Goal: Task Accomplishment & Management: Use online tool/utility

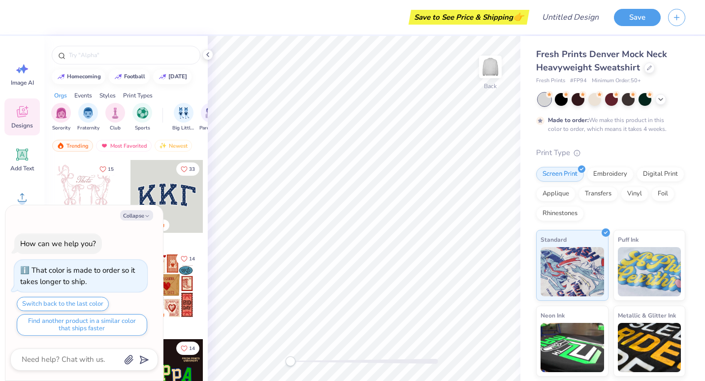
click at [179, 194] on div at bounding box center [167, 196] width 73 height 73
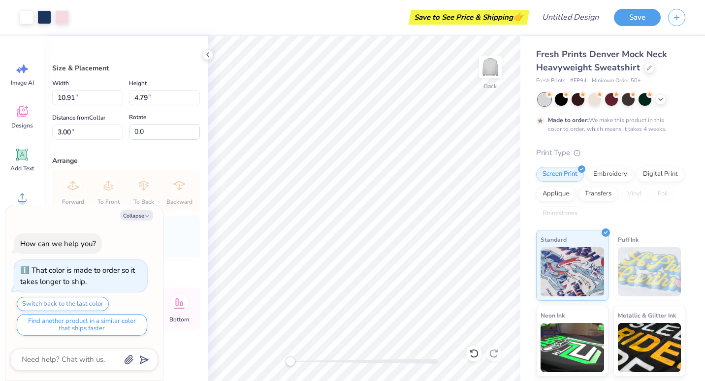
scroll to position [2, 0]
click at [29, 14] on div at bounding box center [27, 16] width 14 height 14
type textarea "x"
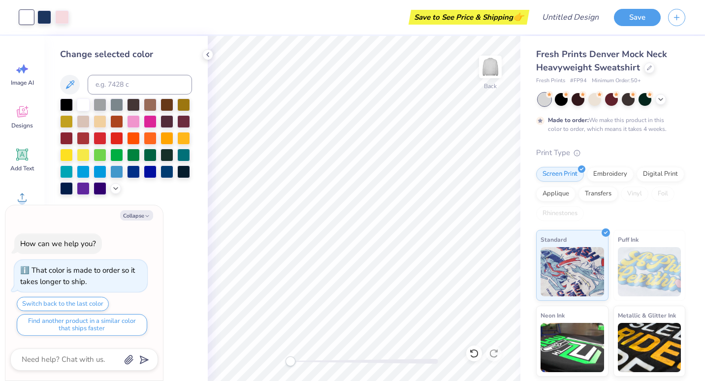
click at [76, 93] on div at bounding box center [126, 85] width 132 height 20
click at [81, 100] on div at bounding box center [83, 104] width 13 height 13
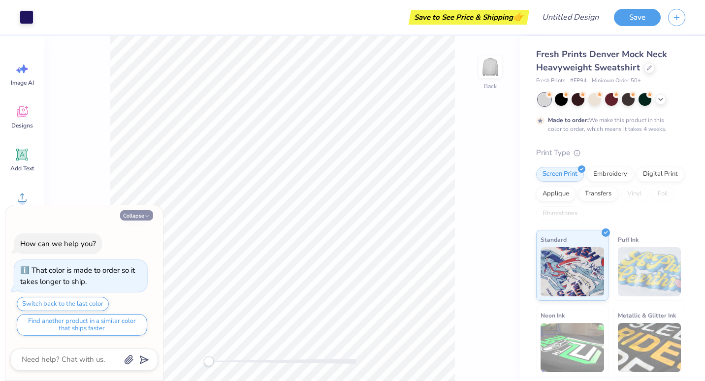
click at [147, 212] on button "Collapse" at bounding box center [136, 215] width 33 height 10
type textarea "x"
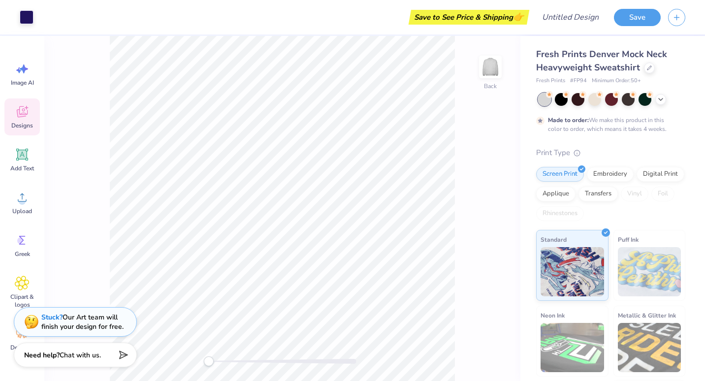
click at [28, 116] on icon at bounding box center [22, 111] width 15 height 15
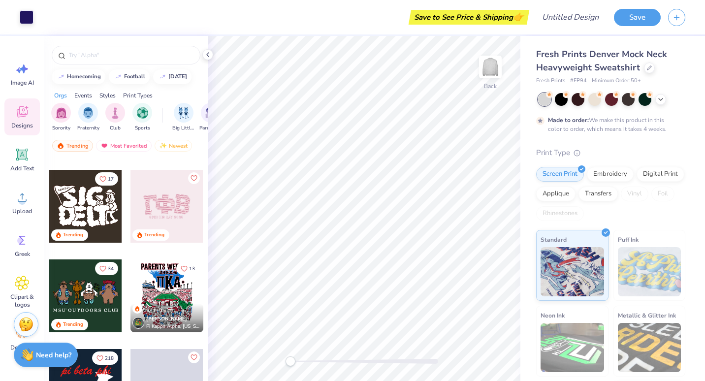
scroll to position [839, 0]
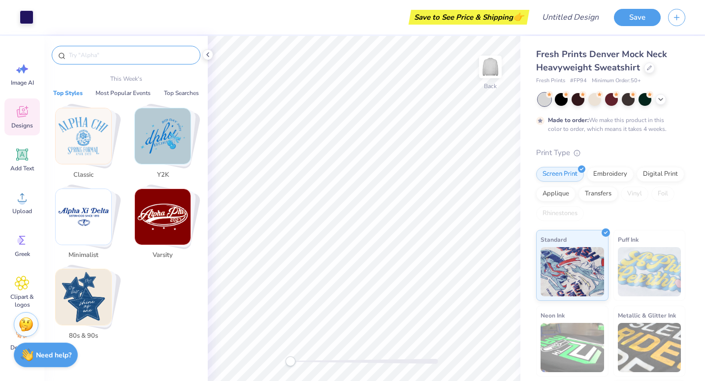
click at [111, 53] on input "text" at bounding box center [131, 55] width 126 height 10
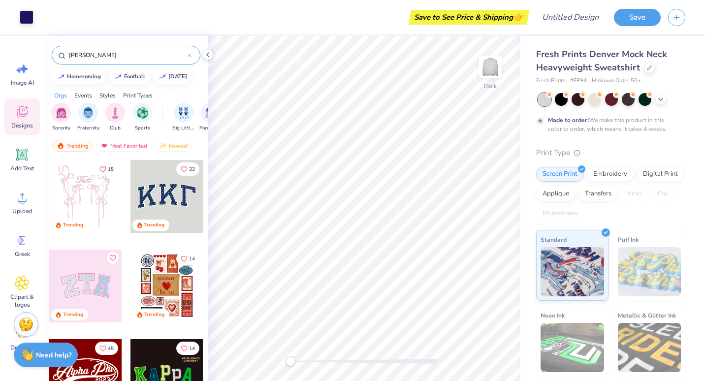
type input "parke"
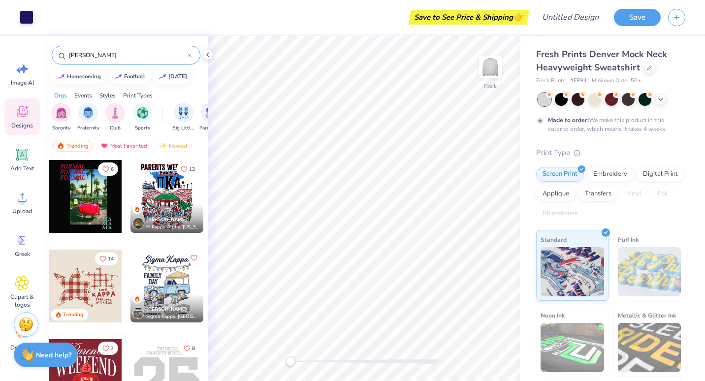
click at [111, 53] on input "parke" at bounding box center [128, 55] width 120 height 10
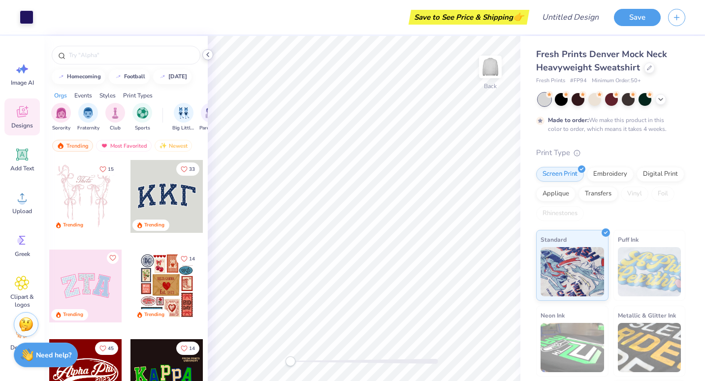
click at [210, 57] on icon at bounding box center [208, 55] width 8 height 8
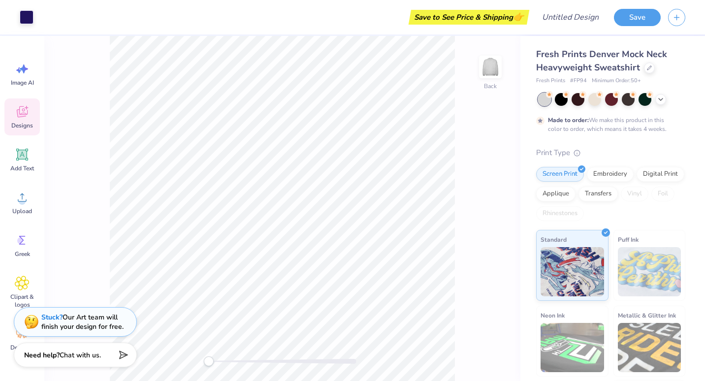
click at [15, 110] on icon at bounding box center [22, 111] width 15 height 15
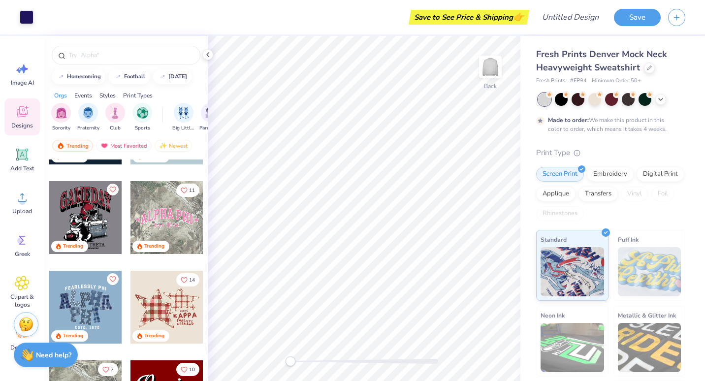
scroll to position [621, 0]
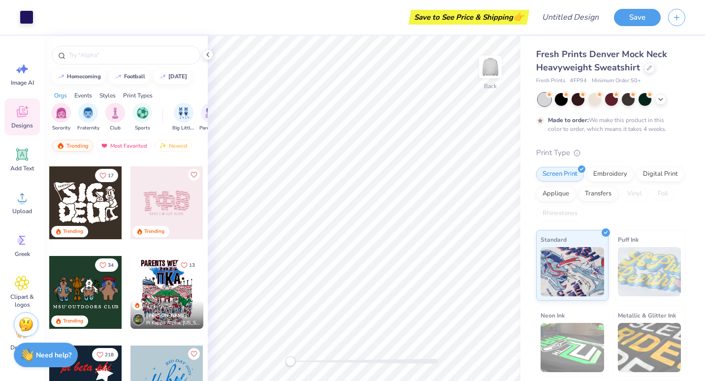
click at [81, 146] on div "Trending" at bounding box center [72, 146] width 41 height 12
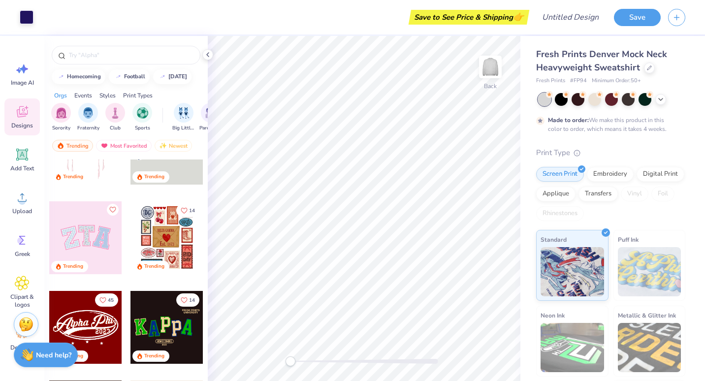
scroll to position [0, 0]
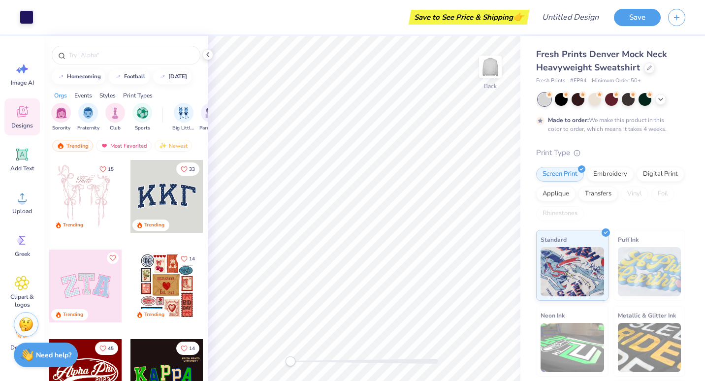
click at [165, 201] on div at bounding box center [167, 196] width 73 height 73
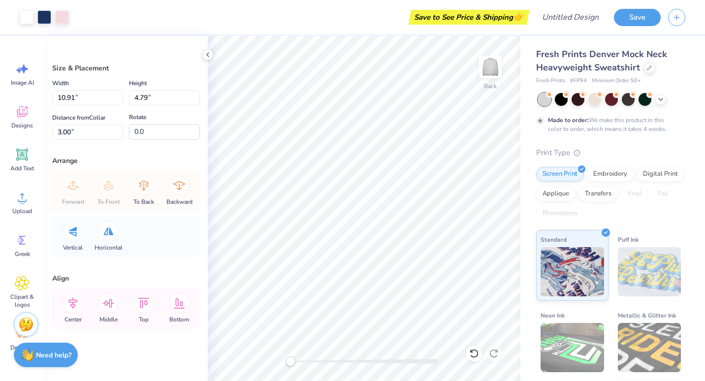
type input "10.91"
type input "4.79"
type input "3.00"
type input "12.00"
type input "5.59"
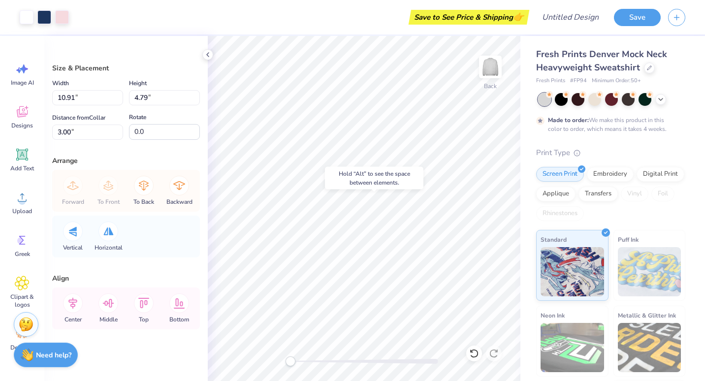
type input "2.50"
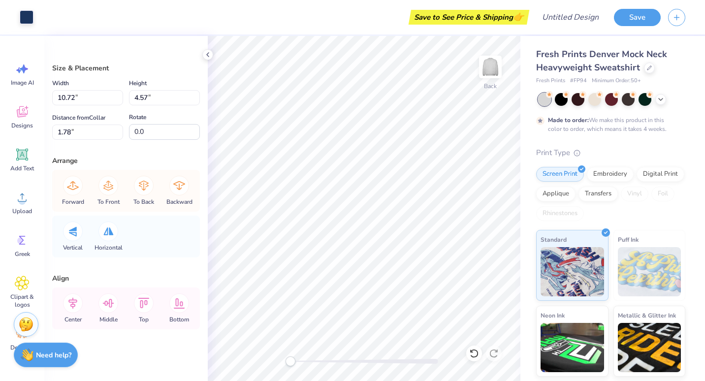
scroll to position [2, 0]
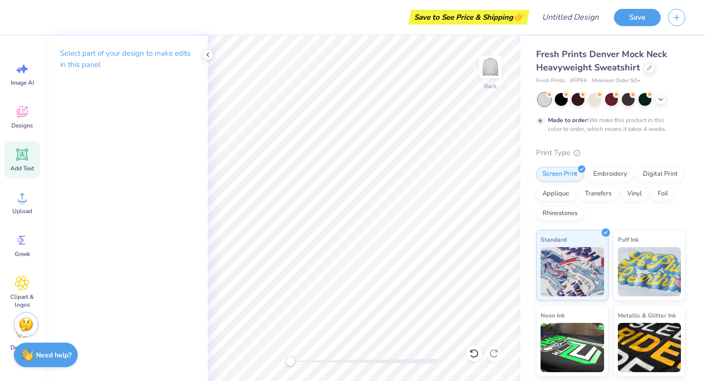
click at [21, 159] on icon at bounding box center [22, 155] width 12 height 12
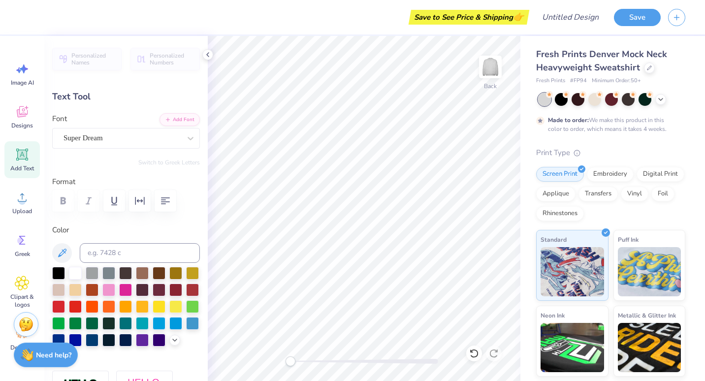
scroll to position [8, 2]
type textarea "HARBOR"
click at [155, 142] on div "Super Dream" at bounding box center [122, 138] width 119 height 15
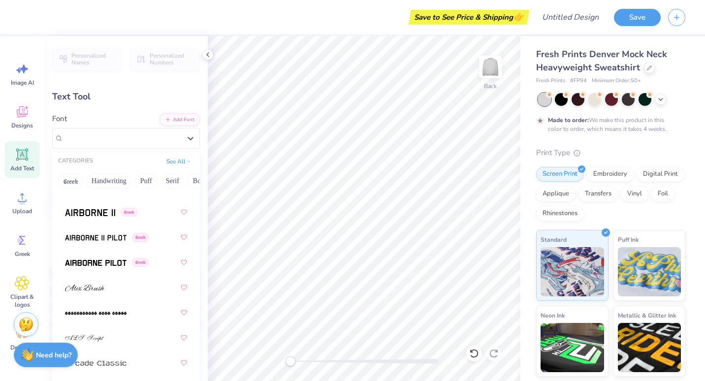
scroll to position [218, 0]
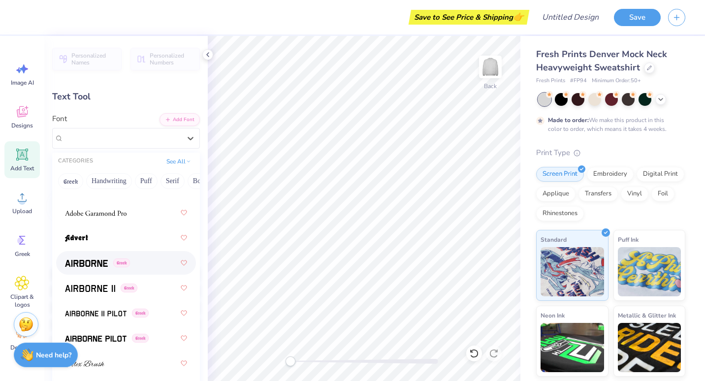
click at [140, 260] on div "Greek" at bounding box center [126, 263] width 122 height 18
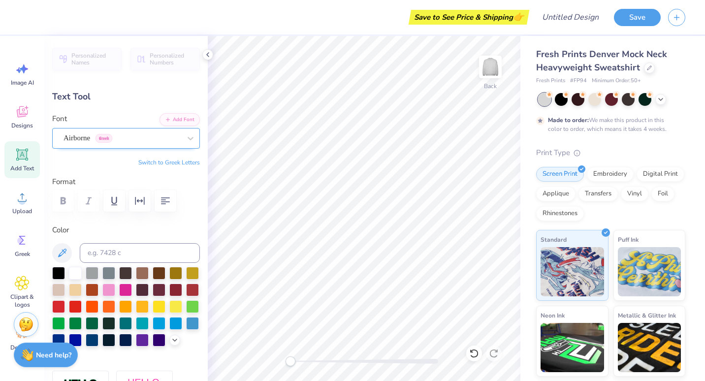
click at [124, 138] on div "Airborne Greek" at bounding box center [122, 138] width 119 height 15
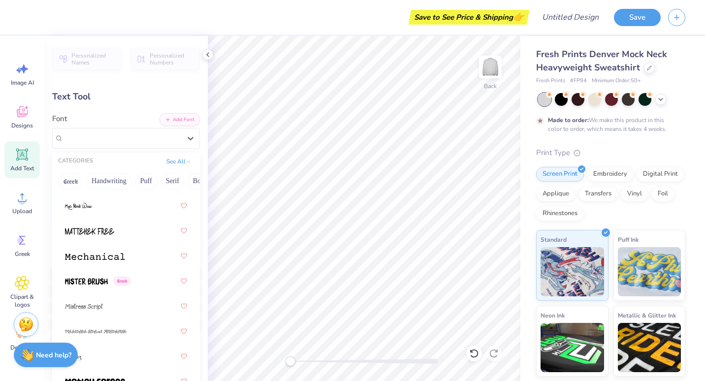
scroll to position [5087, 0]
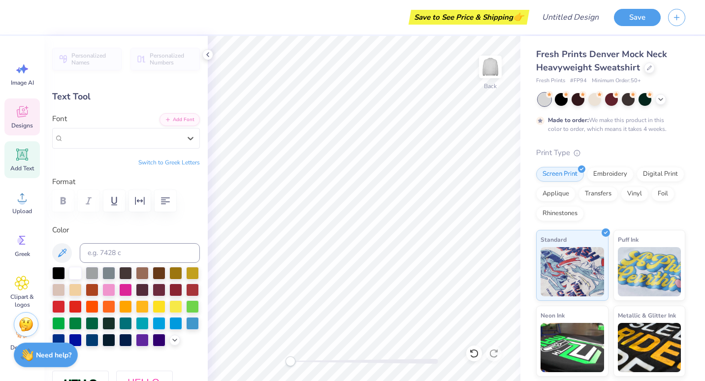
click at [28, 119] on icon at bounding box center [22, 111] width 15 height 15
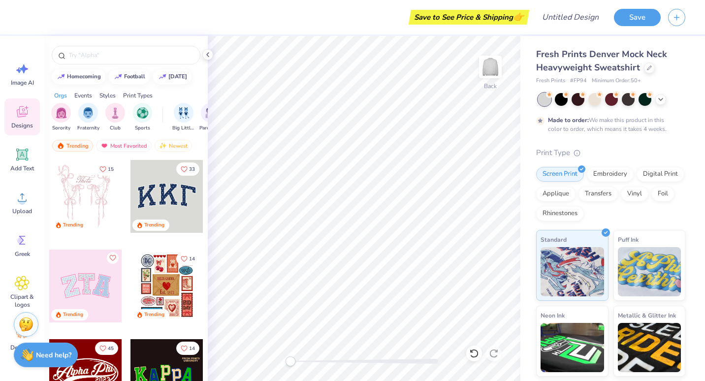
click at [165, 192] on div at bounding box center [167, 196] width 73 height 73
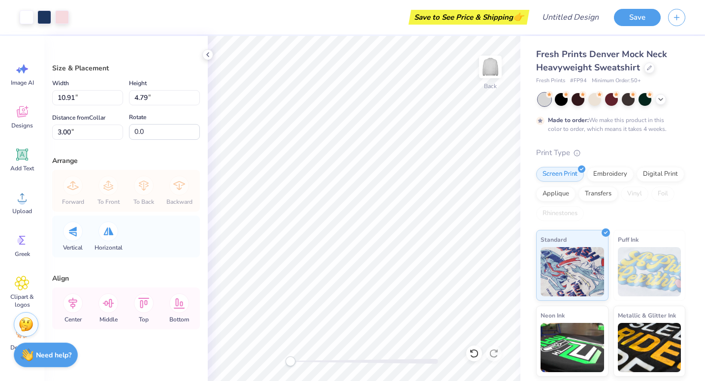
scroll to position [2, 0]
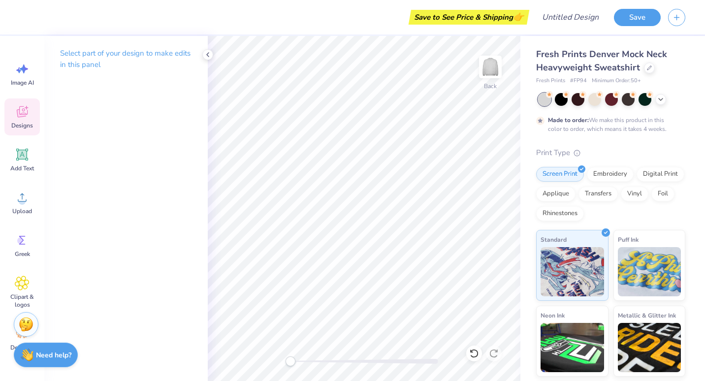
click at [20, 106] on icon at bounding box center [22, 111] width 11 height 11
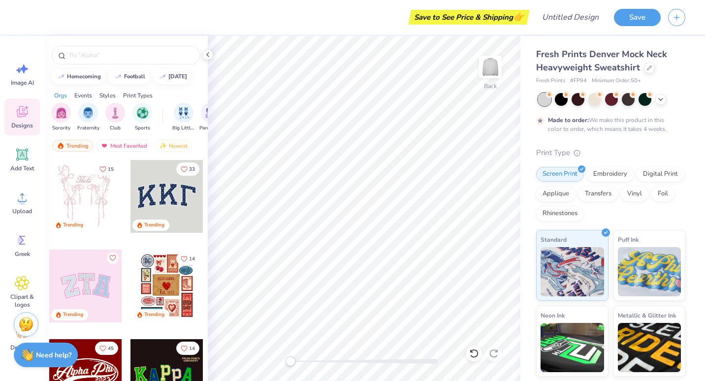
click at [79, 286] on div at bounding box center [85, 286] width 73 height 73
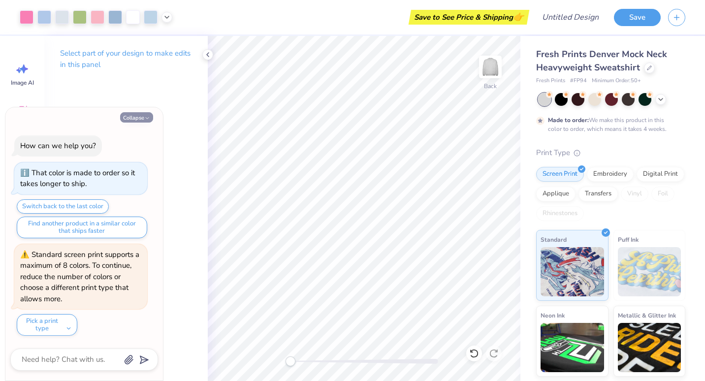
click at [142, 119] on button "Collapse" at bounding box center [136, 117] width 33 height 10
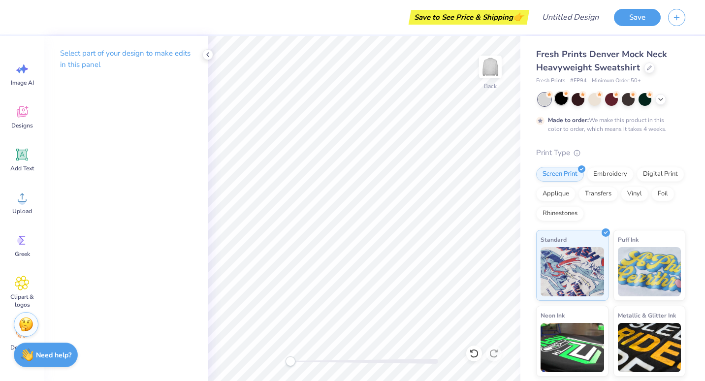
click at [561, 100] on div at bounding box center [561, 98] width 13 height 13
click at [663, 100] on icon at bounding box center [661, 99] width 8 height 8
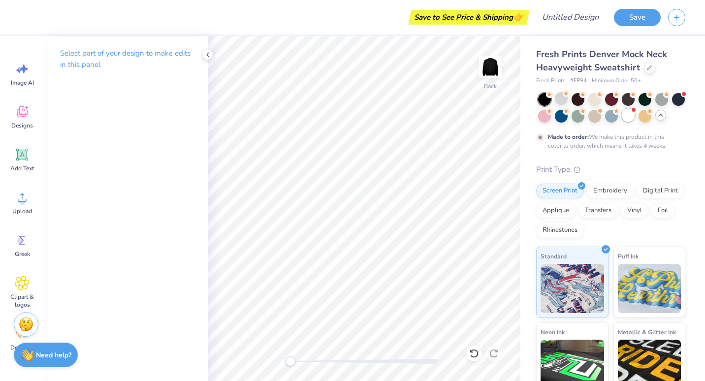
click at [635, 113] on div at bounding box center [628, 115] width 13 height 13
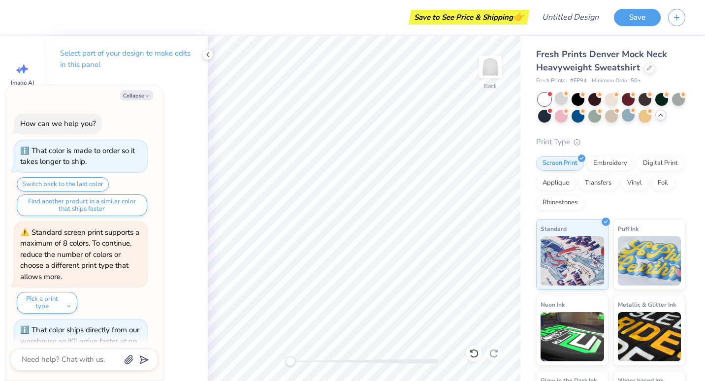
scroll to position [177, 0]
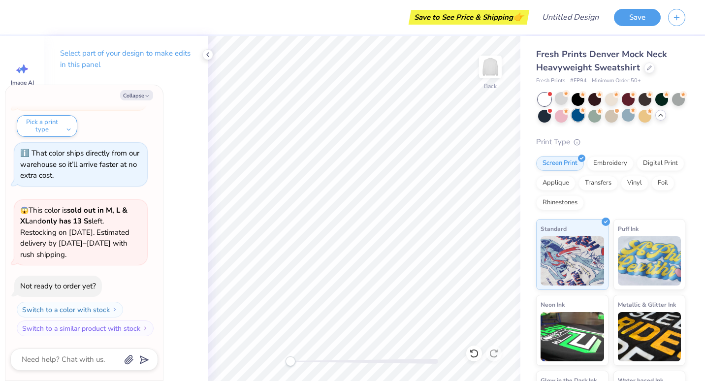
click at [585, 115] on div at bounding box center [578, 115] width 13 height 13
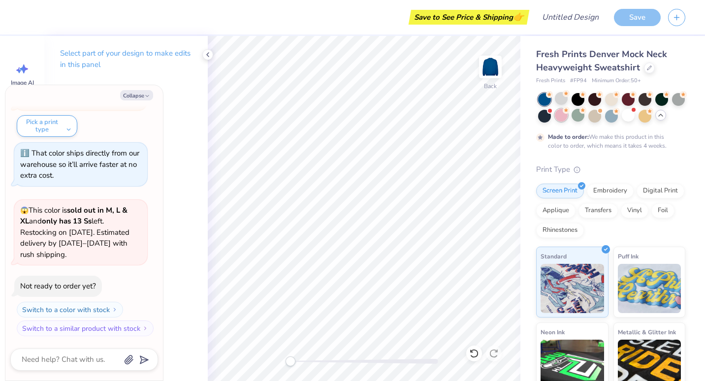
scroll to position [259, 0]
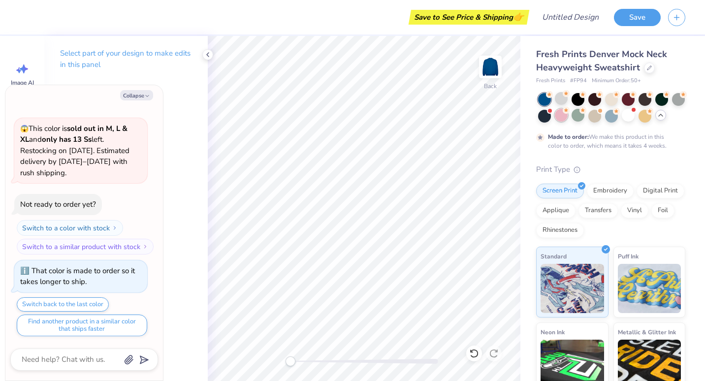
click at [568, 120] on div at bounding box center [561, 115] width 13 height 13
click at [551, 117] on div at bounding box center [544, 115] width 13 height 13
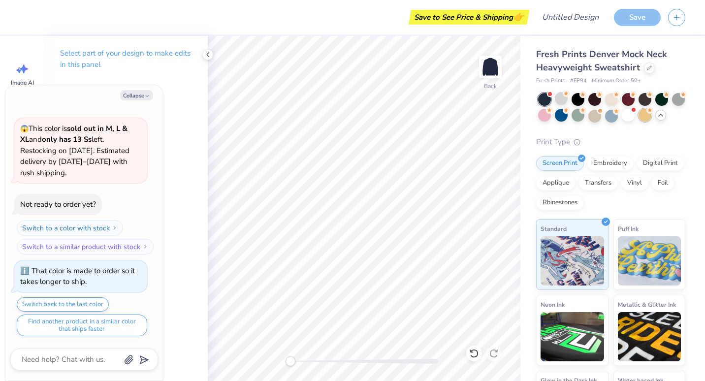
scroll to position [458, 0]
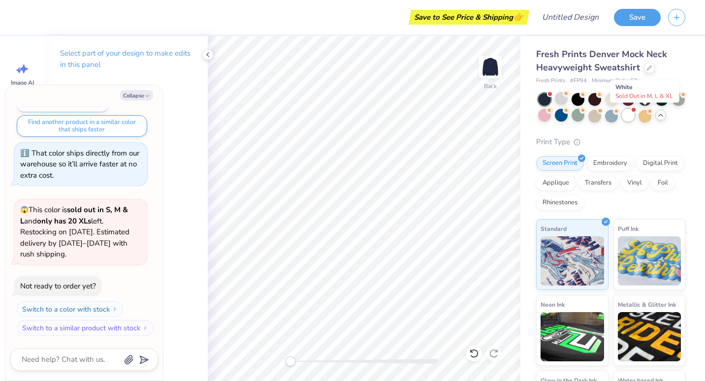
click at [635, 118] on div at bounding box center [628, 115] width 13 height 13
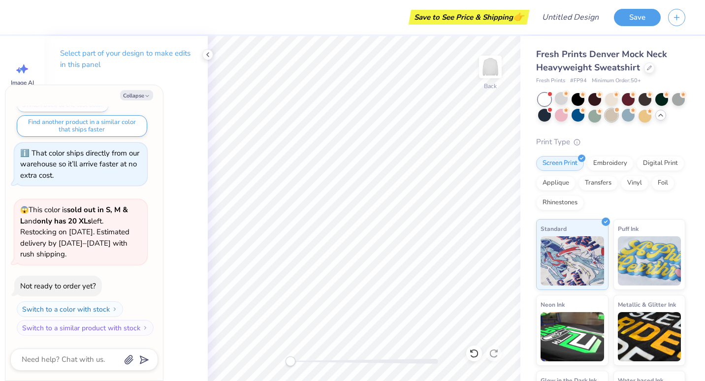
scroll to position [608, 0]
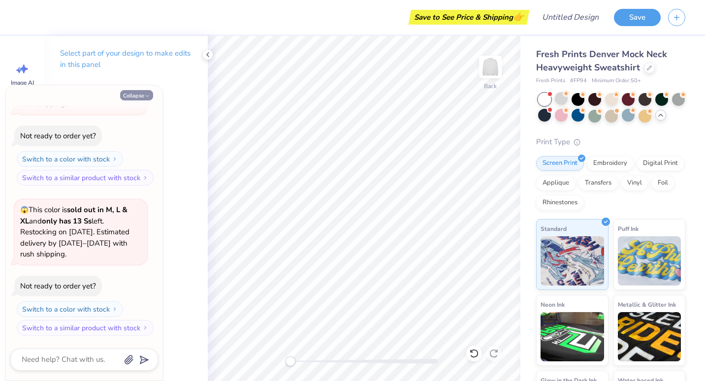
click at [146, 92] on button "Collapse" at bounding box center [136, 95] width 33 height 10
type textarea "x"
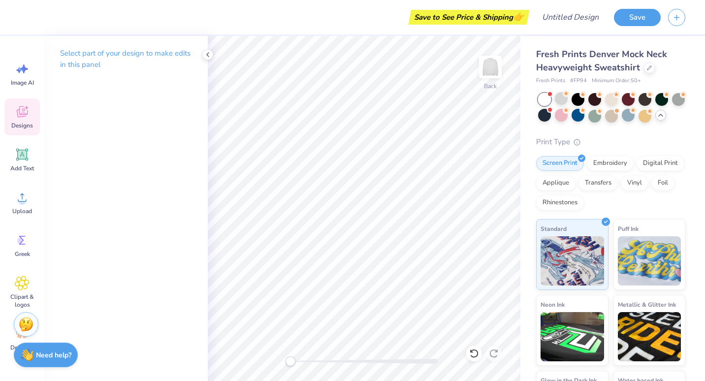
click at [36, 105] on div "Designs" at bounding box center [21, 117] width 35 height 37
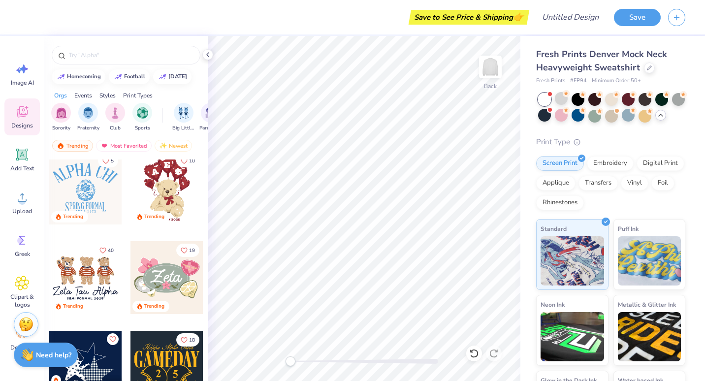
scroll to position [385, 0]
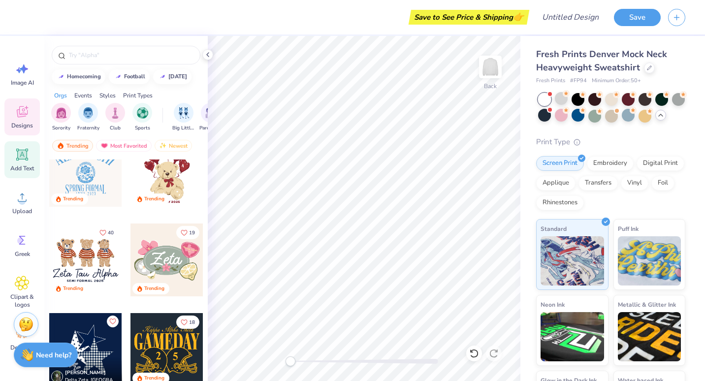
click at [22, 159] on icon at bounding box center [22, 154] width 9 height 9
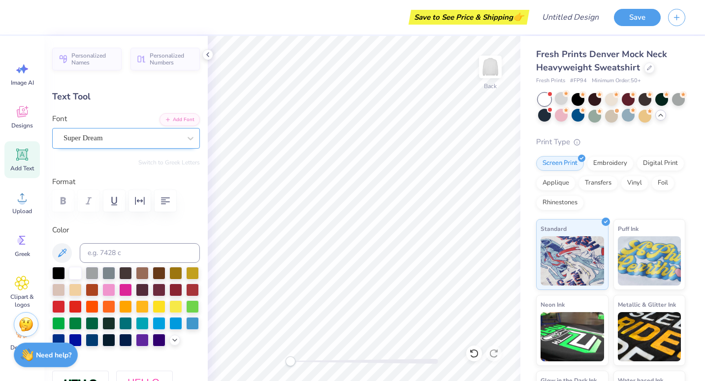
click at [102, 134] on div "Super Dream" at bounding box center [122, 138] width 119 height 15
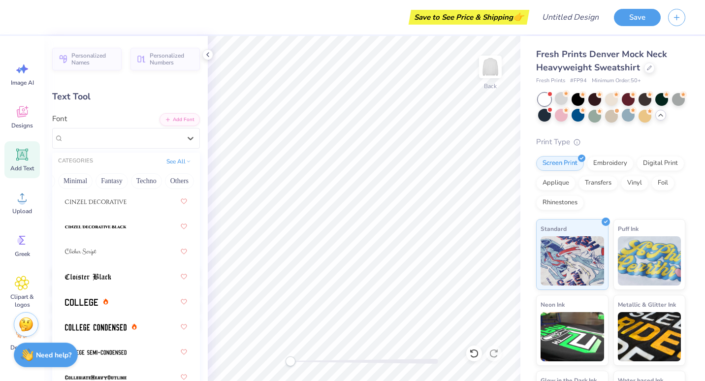
scroll to position [1762, 0]
click at [138, 302] on div at bounding box center [126, 302] width 122 height 18
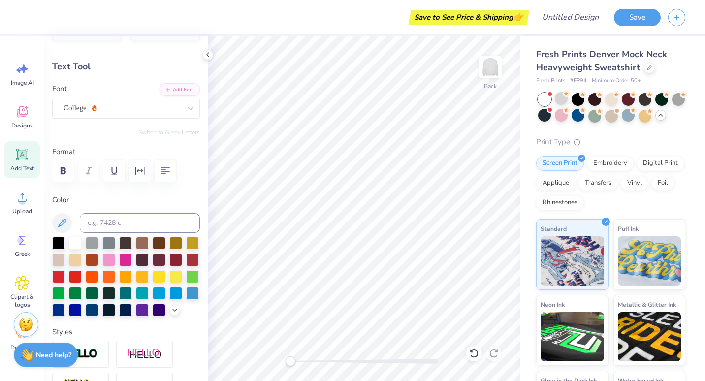
scroll to position [0, 0]
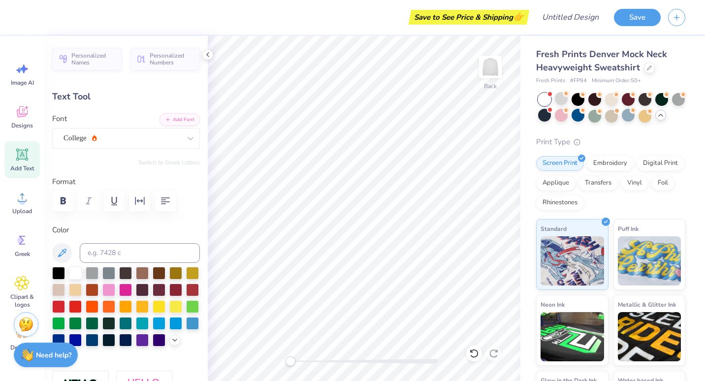
click at [98, 93] on div "Text Tool" at bounding box center [126, 96] width 148 height 13
click at [88, 160] on div "Switch to Greek Letters" at bounding box center [126, 163] width 148 height 8
drag, startPoint x: 88, startPoint y: 160, endPoint x: 145, endPoint y: 135, distance: 62.2
click at [145, 135] on div "College" at bounding box center [122, 138] width 119 height 15
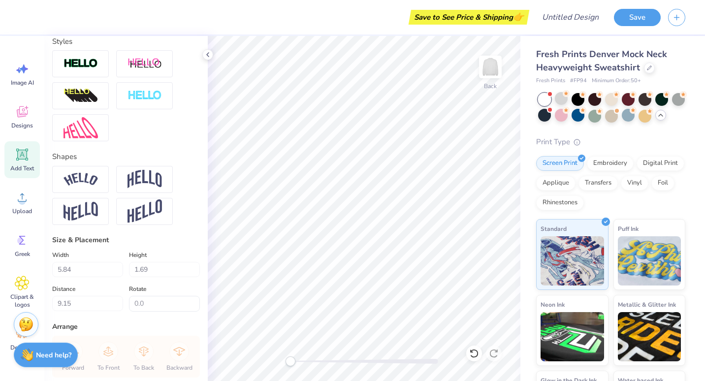
scroll to position [449, 0]
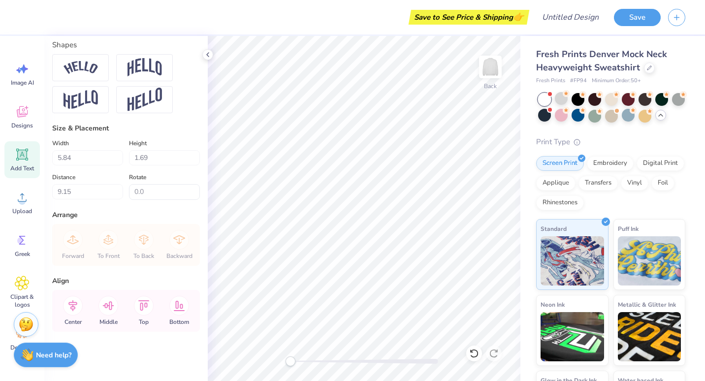
click at [69, 243] on div "Forward To Front To Back Backward" at bounding box center [126, 245] width 142 height 42
click at [92, 72] on img at bounding box center [81, 67] width 34 height 13
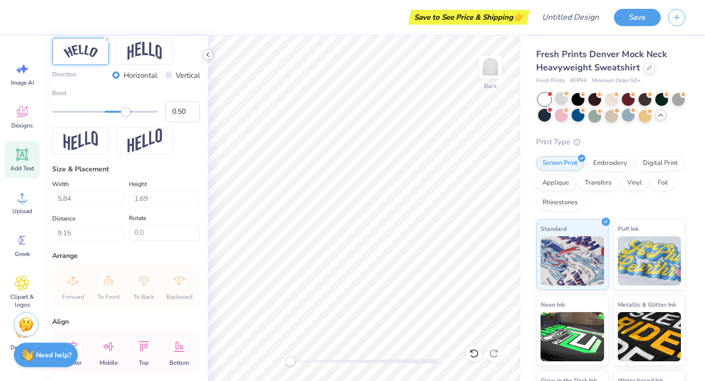
click at [206, 60] on div at bounding box center [207, 54] width 11 height 11
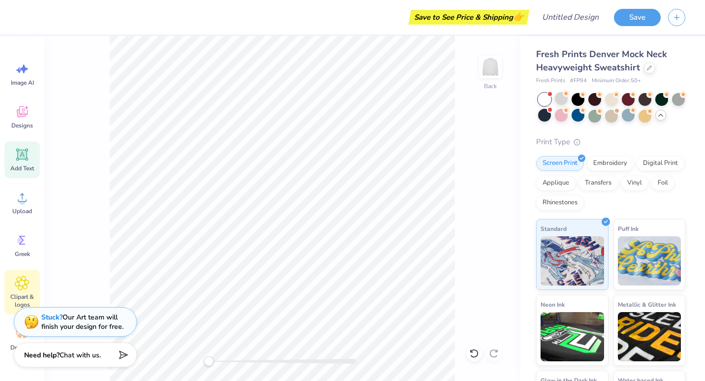
click at [31, 289] on div "Clipart & logos" at bounding box center [21, 292] width 35 height 45
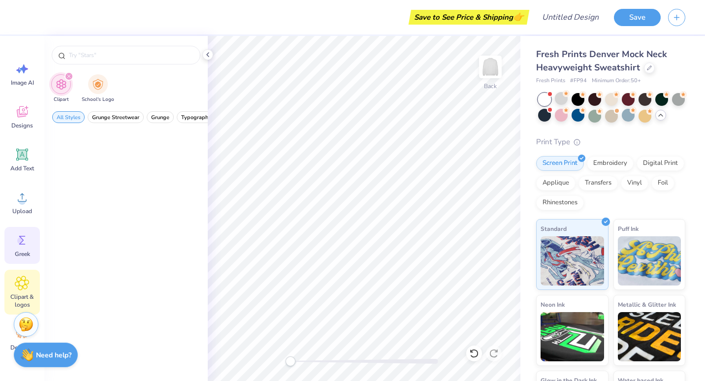
scroll to position [0, 0]
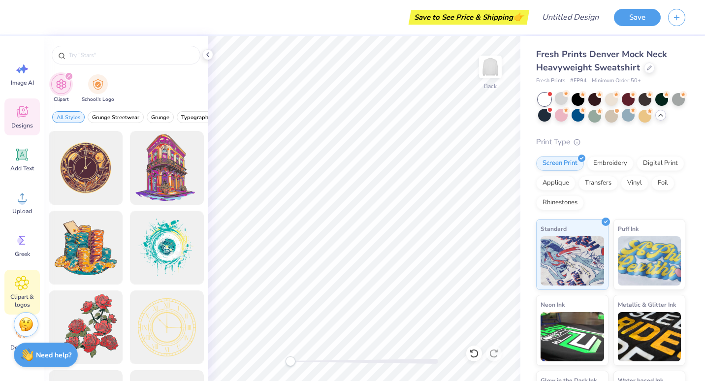
click at [33, 123] on span "Designs" at bounding box center [22, 126] width 22 height 8
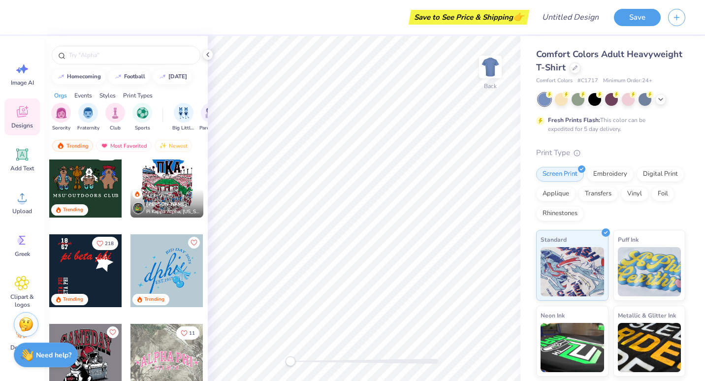
scroll to position [835, 0]
